Goal: Communication & Community: Connect with others

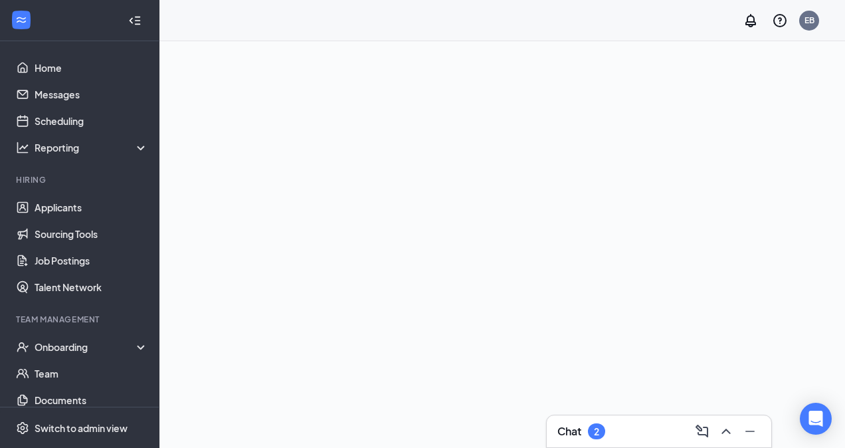
click at [644, 423] on div "Chat 2" at bounding box center [658, 431] width 203 height 21
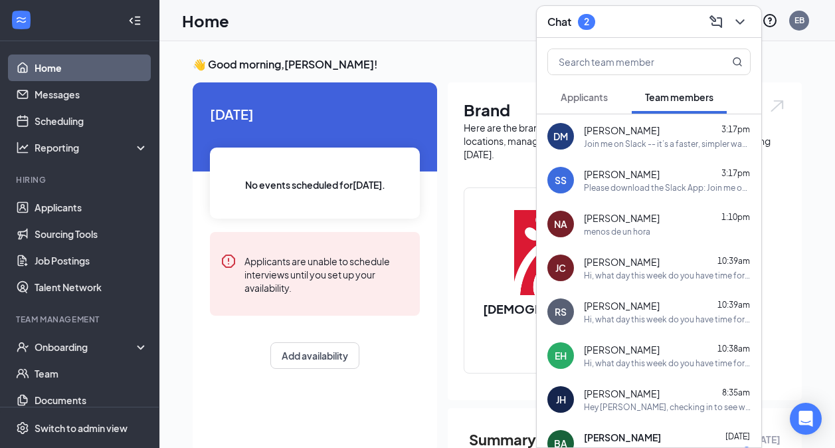
click at [639, 174] on div "[PERSON_NAME] 3:17pm" at bounding box center [667, 173] width 167 height 13
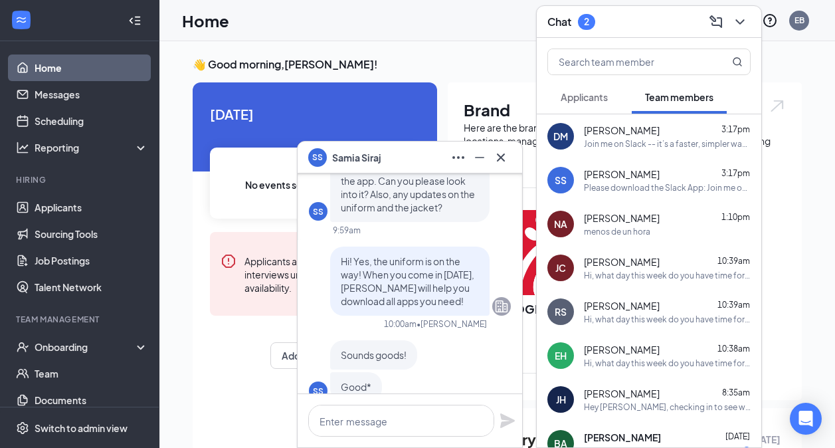
scroll to position [-357, 0]
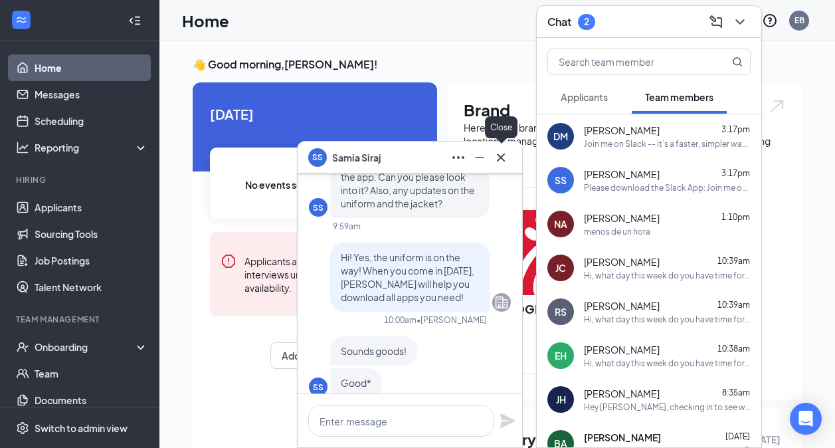
click at [506, 157] on icon "Cross" at bounding box center [501, 158] width 16 height 16
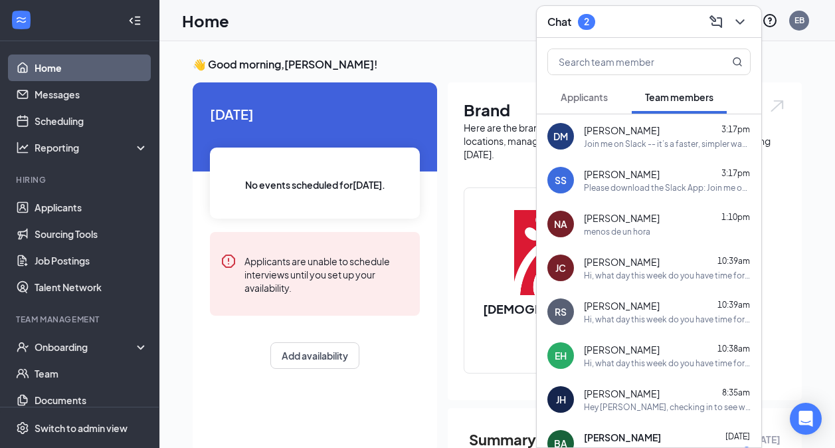
click at [700, 173] on div "[PERSON_NAME] 3:17pm" at bounding box center [667, 173] width 167 height 13
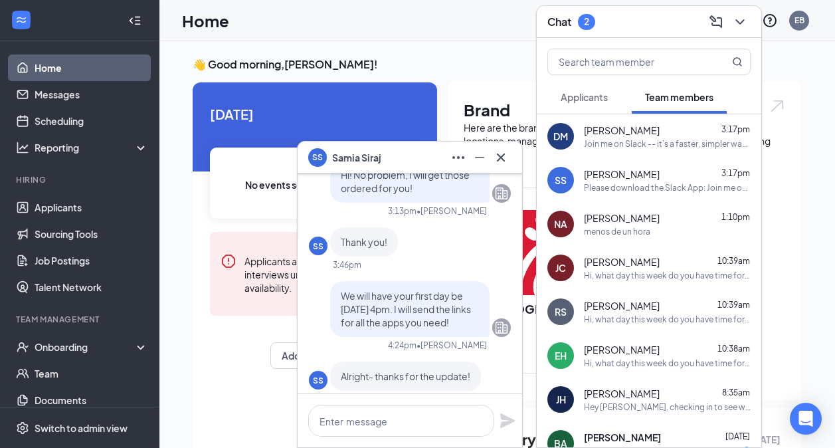
scroll to position [-695, 0]
click at [501, 155] on icon "Cross" at bounding box center [501, 158] width 16 height 16
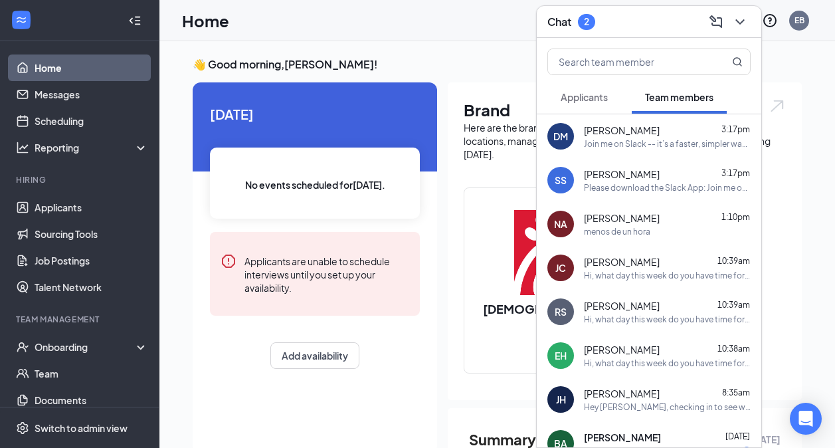
click at [583, 98] on span "Applicants" at bounding box center [584, 97] width 47 height 12
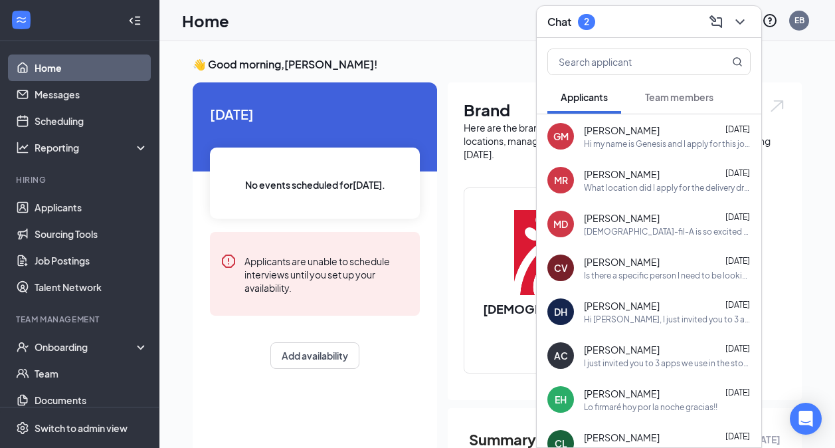
click at [627, 30] on div "Chat 2" at bounding box center [649, 21] width 203 height 21
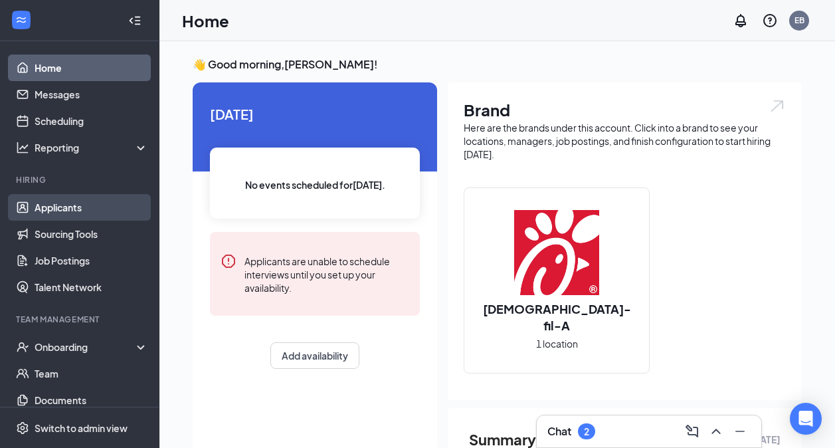
drag, startPoint x: 85, startPoint y: 213, endPoint x: 54, endPoint y: 209, distance: 30.8
drag, startPoint x: 54, startPoint y: 209, endPoint x: 41, endPoint y: 205, distance: 14.1
drag, startPoint x: 41, startPoint y: 205, endPoint x: 169, endPoint y: 159, distance: 136.2
click at [169, 159] on div "👋 Good morning, [PERSON_NAME] ! [DATE] No events scheduled for [DATE] . Applica…" at bounding box center [497, 391] width 676 height 700
